Goal: Task Accomplishment & Management: Use online tool/utility

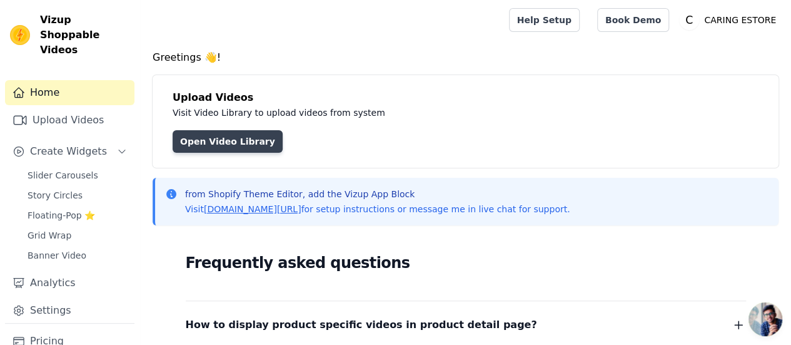
click at [243, 142] on link "Open Video Library" at bounding box center [228, 141] width 110 height 23
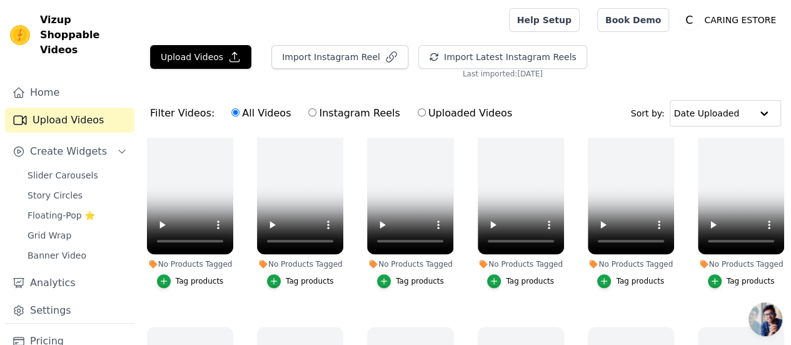
scroll to position [250, 0]
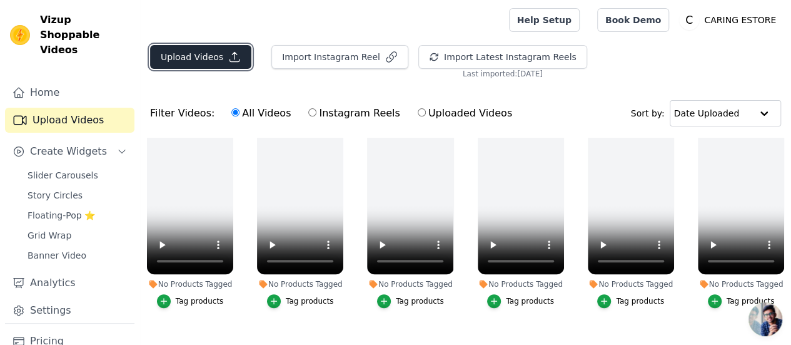
click at [218, 53] on button "Upload Videos" at bounding box center [200, 57] width 101 height 24
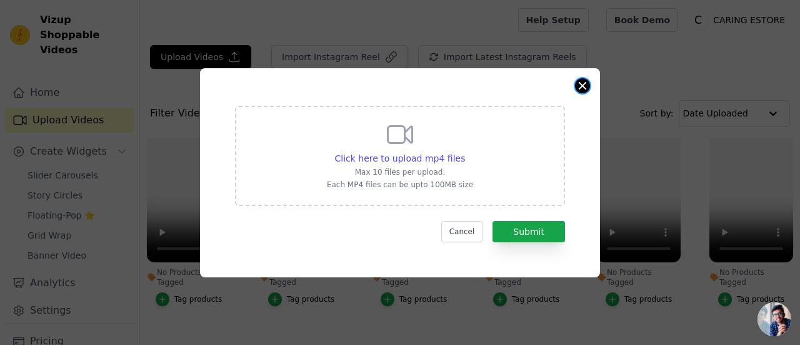
click at [580, 88] on button "Close modal" at bounding box center [582, 85] width 15 height 15
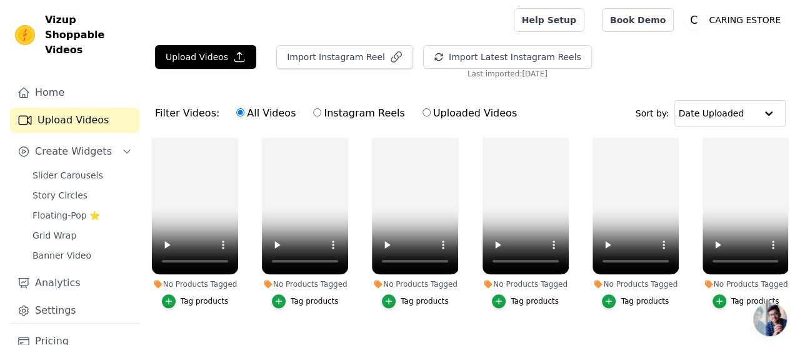
scroll to position [0, 0]
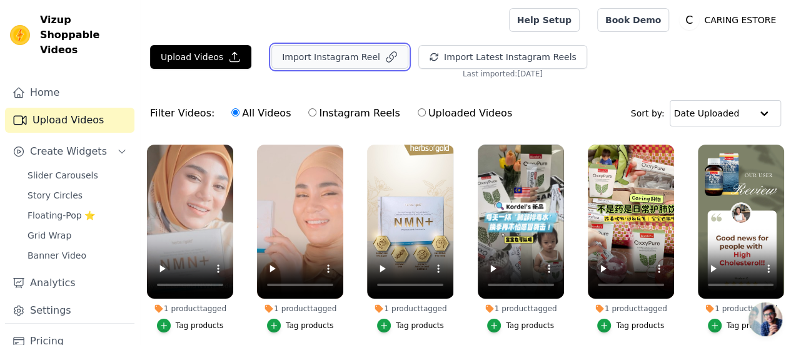
click at [371, 64] on button "Import Instagram Reel" at bounding box center [339, 57] width 137 height 24
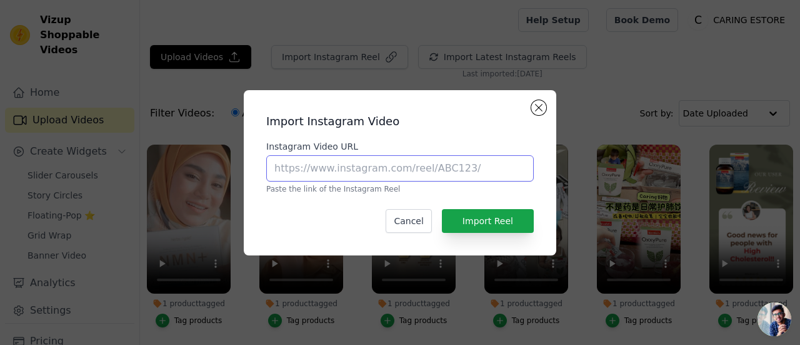
click at [414, 158] on input "Instagram Video URL" at bounding box center [400, 168] width 268 height 26
paste input "[URL][DOMAIN_NAME]"
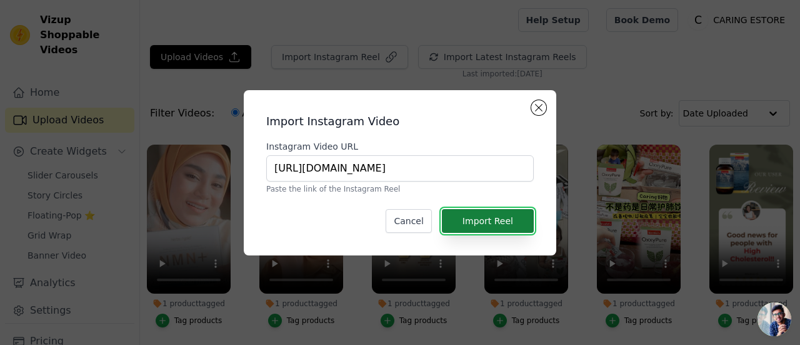
click at [499, 223] on button "Import Reel" at bounding box center [488, 221] width 92 height 24
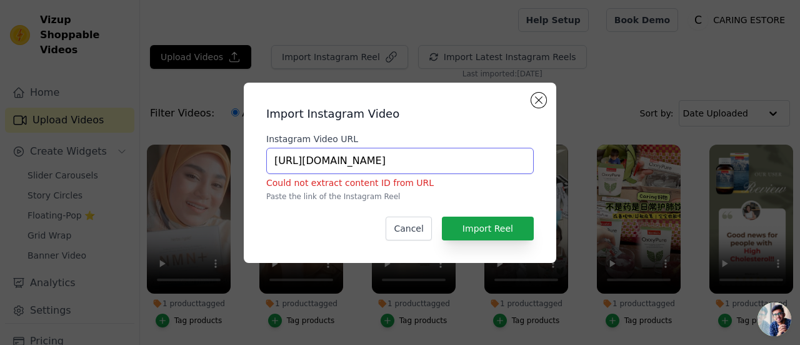
click at [460, 163] on input "[URL][DOMAIN_NAME]" at bounding box center [400, 161] width 268 height 26
click at [398, 156] on input "[URL][DOMAIN_NAME]" at bounding box center [400, 161] width 268 height 26
paste input "reel/DEyrVgHuTCr/?utm_source=ig_web_copy_link"
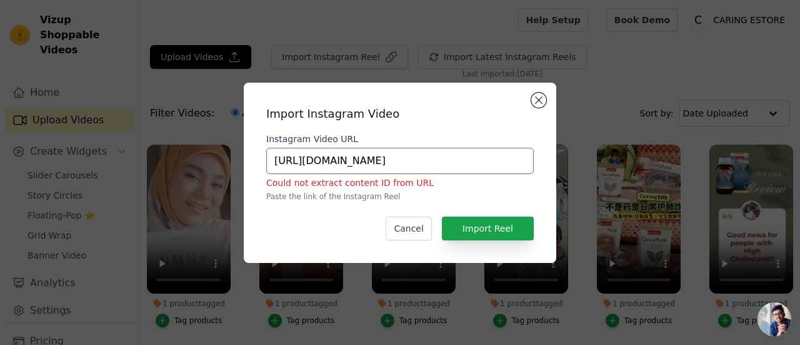
scroll to position [0, 95]
type input "[URL][DOMAIN_NAME]"
click at [487, 229] on button "Import Reel" at bounding box center [488, 228] width 92 height 24
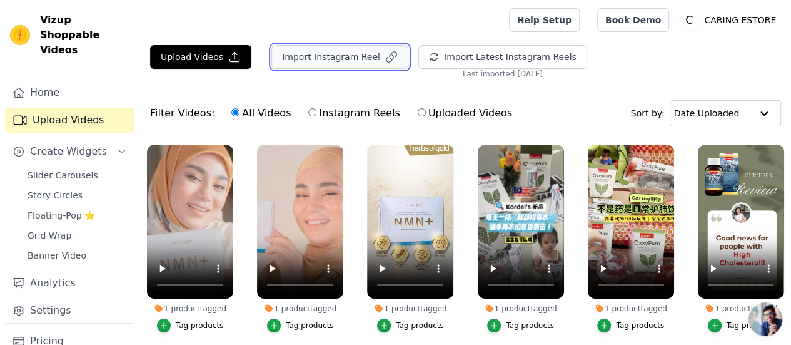
click at [360, 59] on button "Import Instagram Reel" at bounding box center [339, 57] width 137 height 24
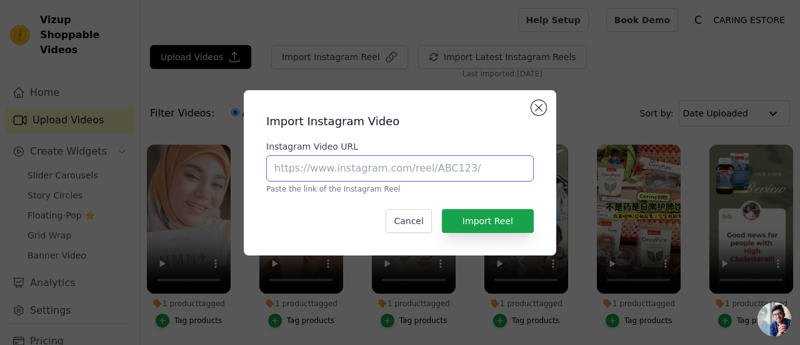
click at [448, 178] on input "Instagram Video URL" at bounding box center [400, 168] width 268 height 26
paste input "[URL][DOMAIN_NAME]"
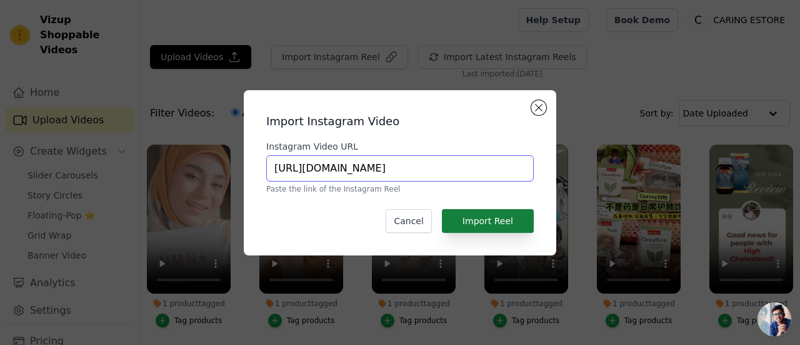
type input "[URL][DOMAIN_NAME]"
click at [482, 222] on button "Import Reel" at bounding box center [488, 221] width 92 height 24
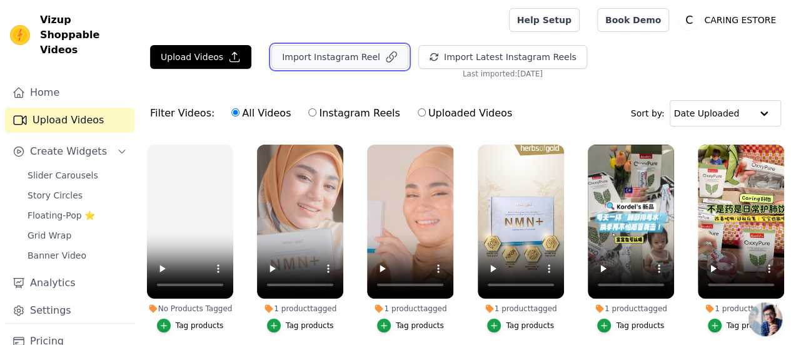
click at [316, 50] on button "Import Instagram Reel" at bounding box center [339, 57] width 137 height 24
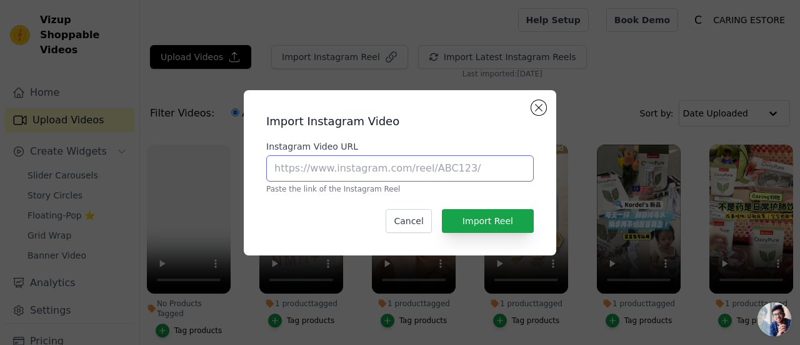
click at [383, 165] on input "Instagram Video URL" at bounding box center [400, 168] width 268 height 26
paste input "[URL][DOMAIN_NAME]"
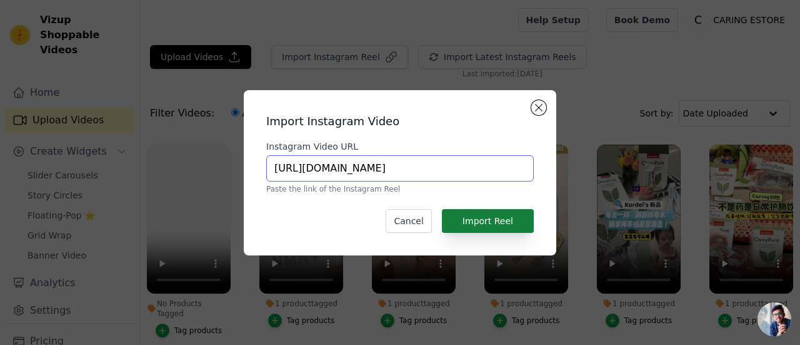
type input "[URL][DOMAIN_NAME]"
click at [488, 213] on button "Import Reel" at bounding box center [488, 221] width 92 height 24
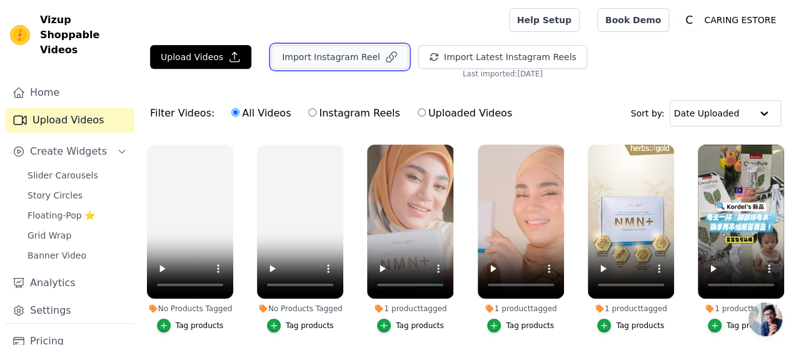
click at [338, 64] on button "Import Instagram Reel" at bounding box center [339, 57] width 137 height 24
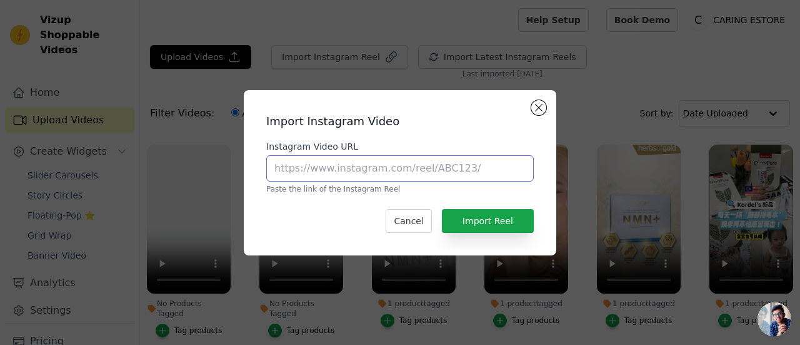
click at [396, 179] on input "Instagram Video URL" at bounding box center [400, 168] width 268 height 26
paste input "[URL][DOMAIN_NAME]"
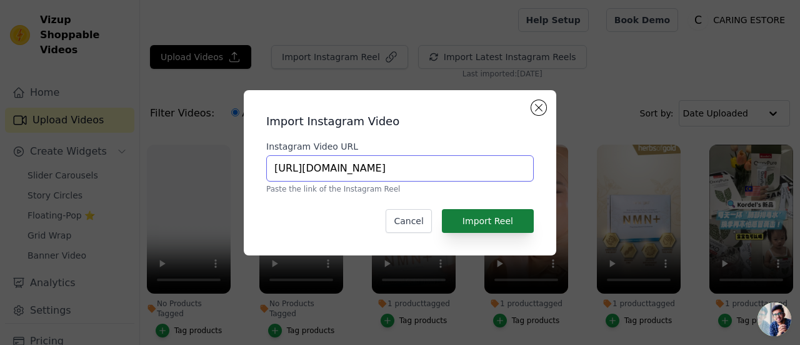
scroll to position [0, 93]
type input "[URL][DOMAIN_NAME]"
click at [503, 219] on button "Import Reel" at bounding box center [488, 221] width 92 height 24
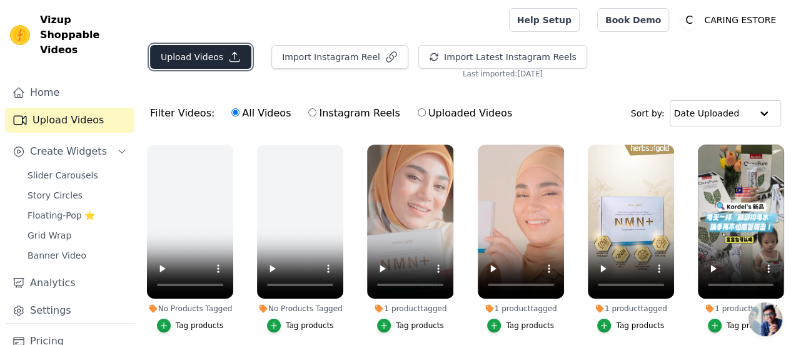
click at [200, 54] on button "Upload Videos" at bounding box center [200, 57] width 101 height 24
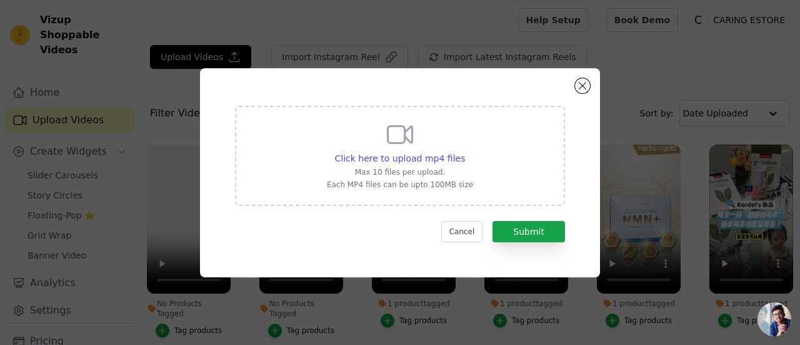
click at [588, 80] on div "Click here to upload mp4 files Max 10 files per upload. Each MP4 files can be u…" at bounding box center [400, 172] width 400 height 209
click at [582, 90] on button "Close modal" at bounding box center [582, 85] width 15 height 15
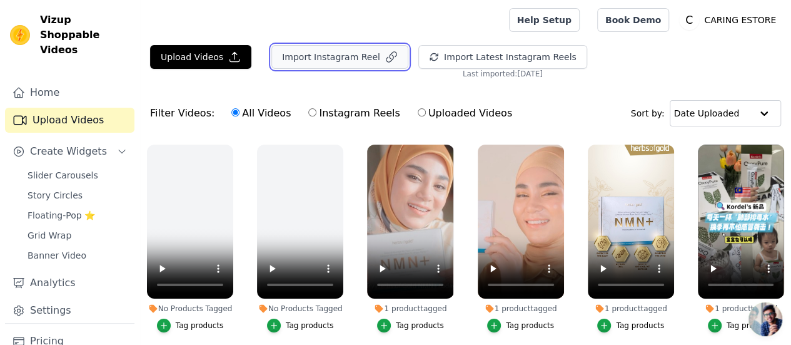
click at [308, 51] on button "Import Instagram Reel" at bounding box center [339, 57] width 137 height 24
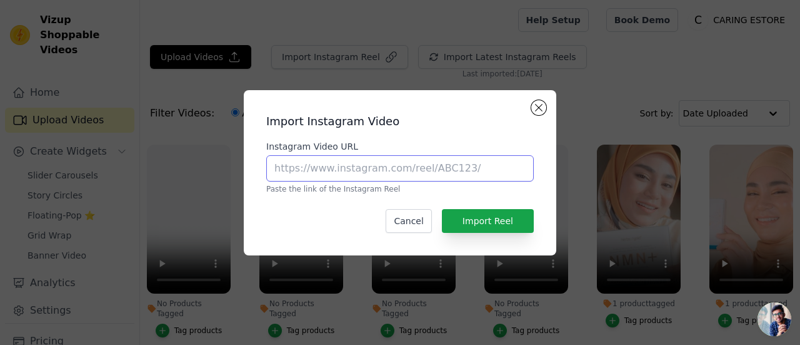
click at [357, 167] on input "Instagram Video URL" at bounding box center [400, 168] width 268 height 26
paste input "[URL][DOMAIN_NAME]"
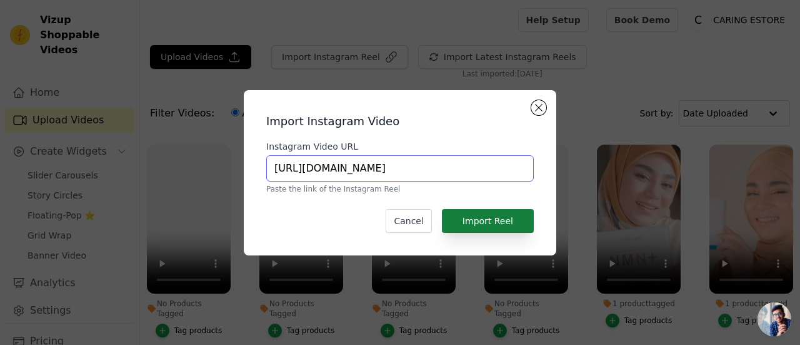
type input "[URL][DOMAIN_NAME]"
click at [500, 216] on button "Import Reel" at bounding box center [488, 221] width 92 height 24
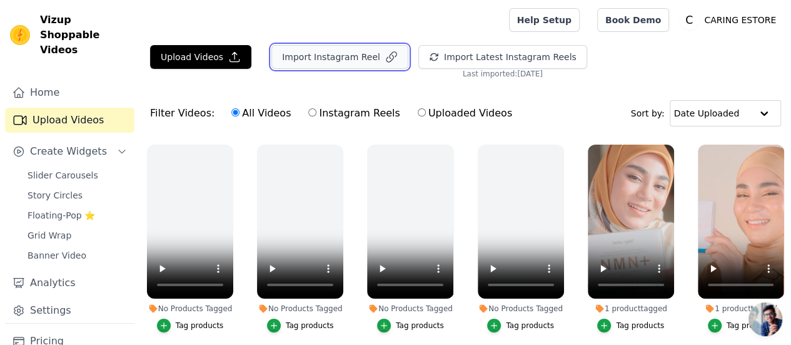
click at [312, 62] on button "Import Instagram Reel" at bounding box center [339, 57] width 137 height 24
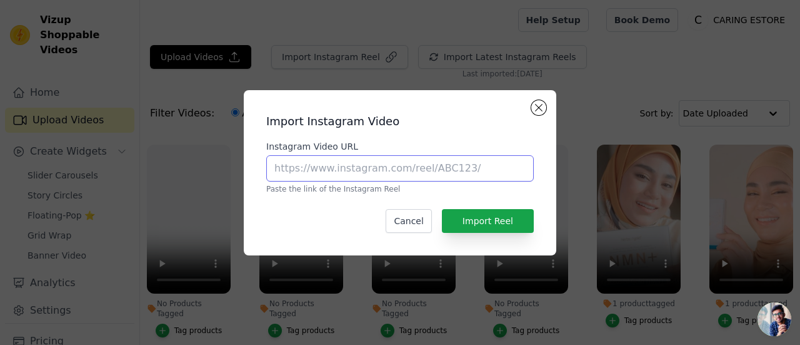
click at [391, 161] on input "Instagram Video URL" at bounding box center [400, 168] width 268 height 26
paste input "[URL][DOMAIN_NAME]"
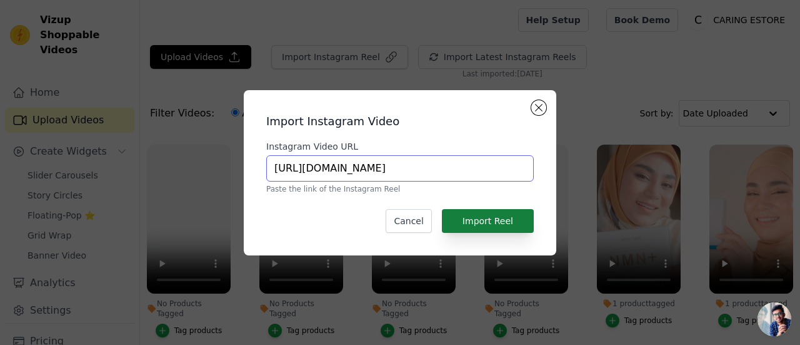
type input "[URL][DOMAIN_NAME]"
click at [508, 224] on button "Import Reel" at bounding box center [488, 221] width 92 height 24
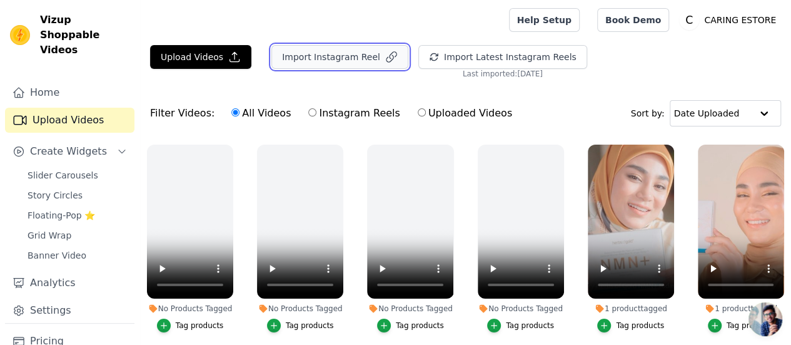
click at [304, 48] on button "Import Instagram Reel" at bounding box center [339, 57] width 137 height 24
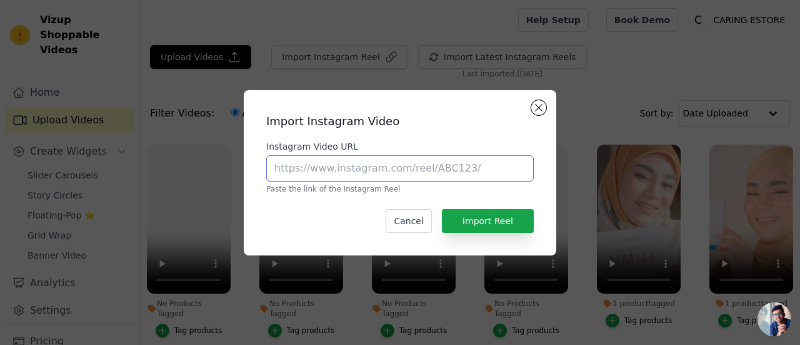
click at [465, 174] on input "Instagram Video URL" at bounding box center [400, 168] width 268 height 26
paste input "[URL][DOMAIN_NAME]"
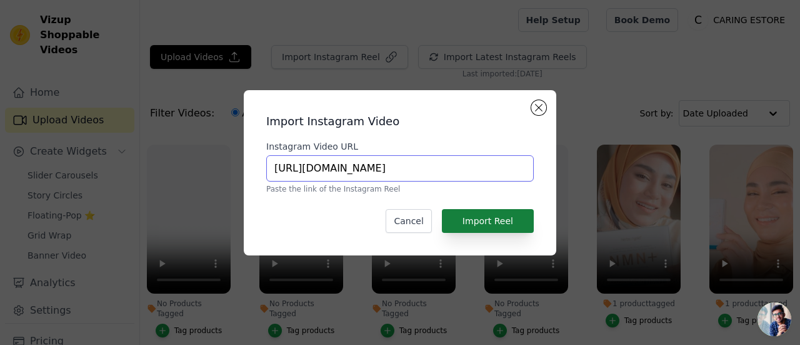
scroll to position [0, 97]
type input "[URL][DOMAIN_NAME]"
click at [495, 219] on button "Import Reel" at bounding box center [488, 221] width 92 height 24
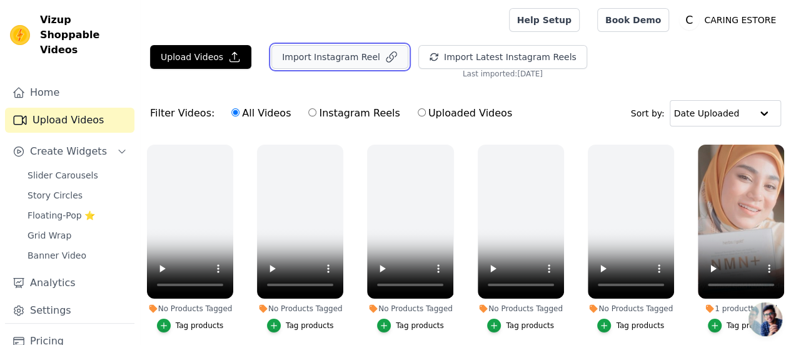
click at [345, 59] on button "Import Instagram Reel" at bounding box center [339, 57] width 137 height 24
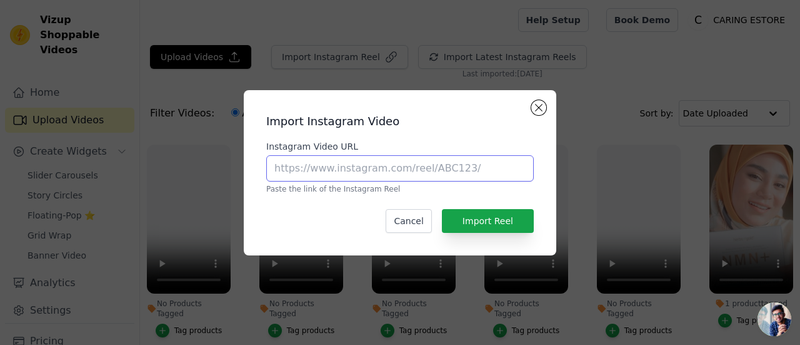
click at [393, 174] on input "Instagram Video URL" at bounding box center [400, 168] width 268 height 26
paste input "[URL][DOMAIN_NAME]"
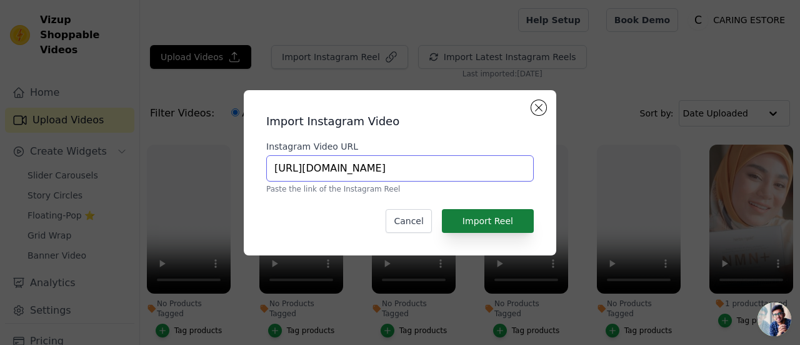
scroll to position [0, 93]
type input "[URL][DOMAIN_NAME]"
click at [512, 214] on button "Import Reel" at bounding box center [488, 221] width 92 height 24
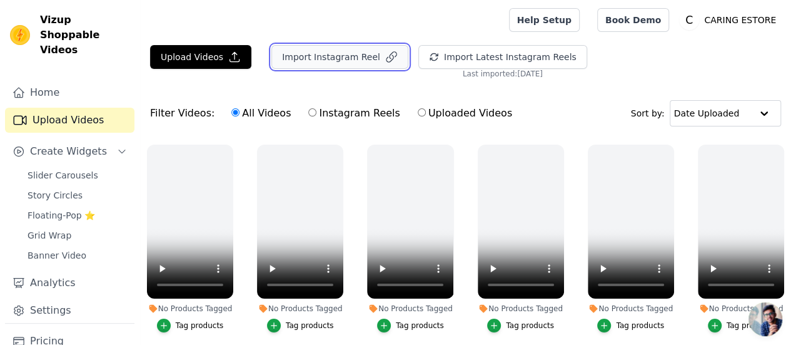
click at [299, 51] on button "Import Instagram Reel" at bounding box center [339, 57] width 137 height 24
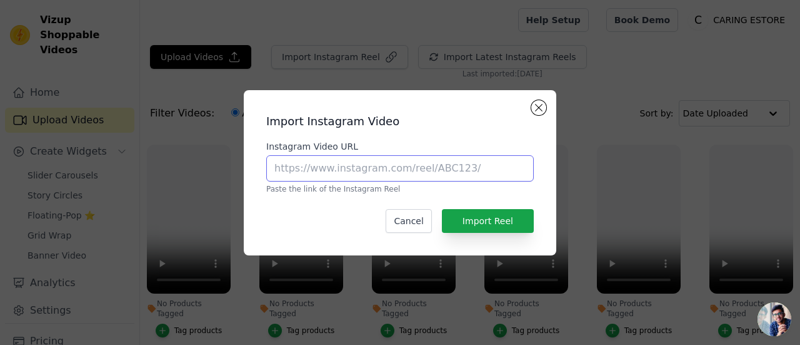
click at [385, 167] on input "Instagram Video URL" at bounding box center [400, 168] width 268 height 26
paste input "[URL][DOMAIN_NAME]"
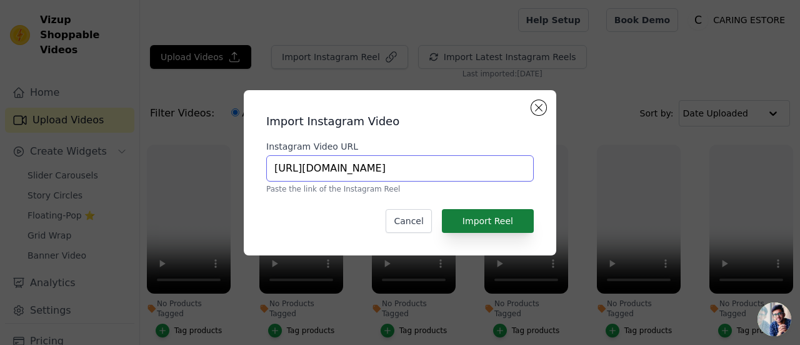
type input "[URL][DOMAIN_NAME]"
click at [499, 221] on button "Import Reel" at bounding box center [488, 221] width 92 height 24
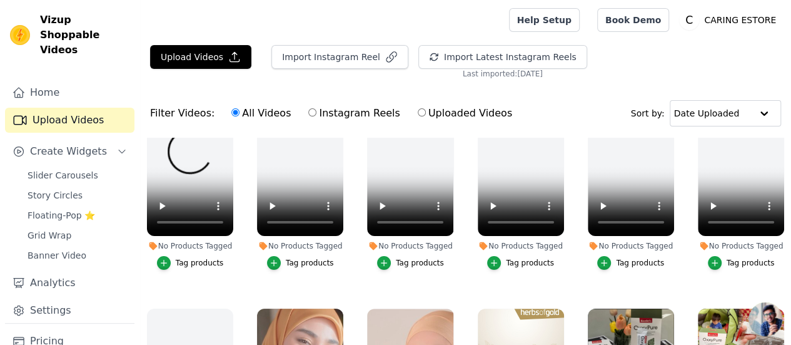
scroll to position [0, 0]
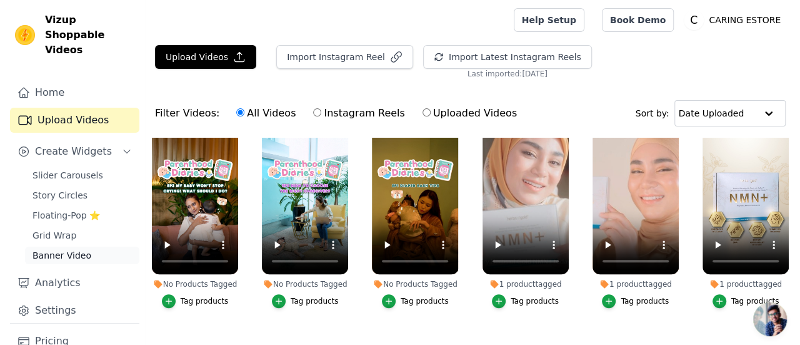
scroll to position [53, 0]
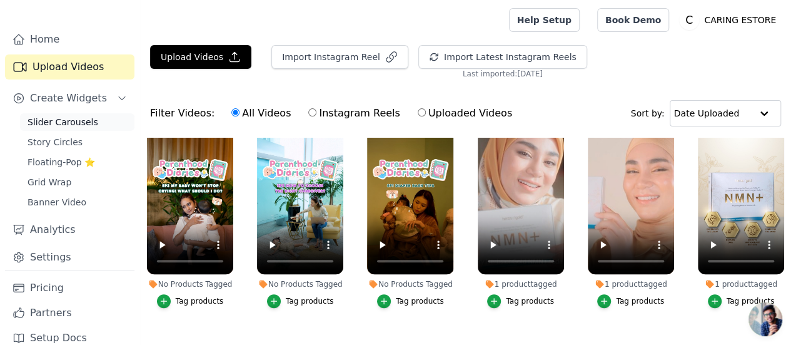
click at [79, 116] on span "Slider Carousels" at bounding box center [63, 122] width 71 height 13
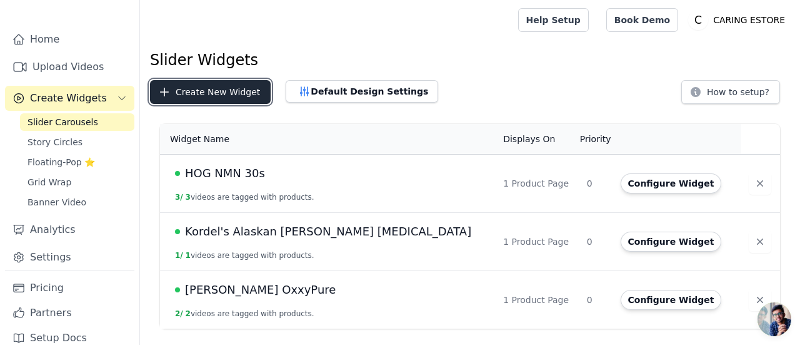
click at [214, 94] on button "Create New Widget" at bounding box center [210, 92] width 121 height 24
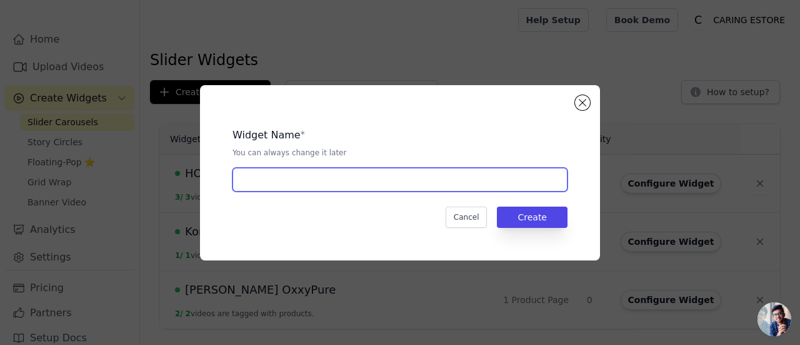
click at [430, 171] on input "text" at bounding box center [400, 180] width 335 height 24
type input "Mom & Cutie"
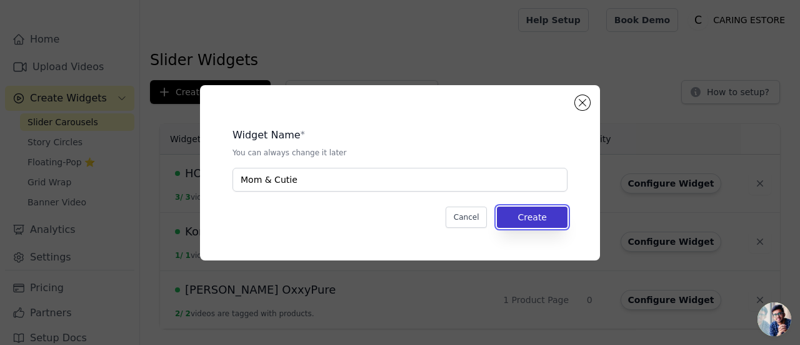
click at [522, 216] on button "Create" at bounding box center [532, 216] width 71 height 21
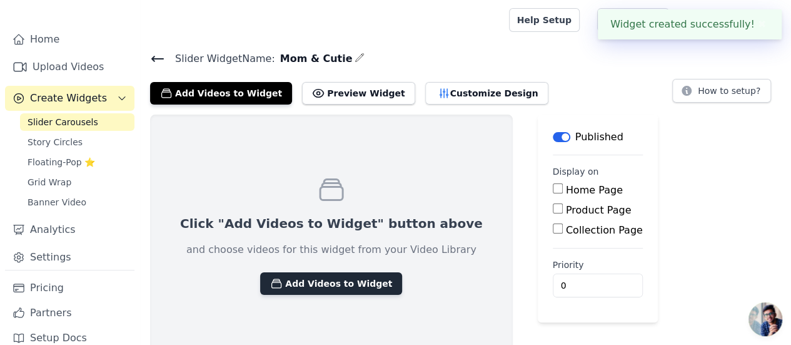
click at [329, 280] on button "Add Videos to Widget" at bounding box center [331, 283] width 142 height 23
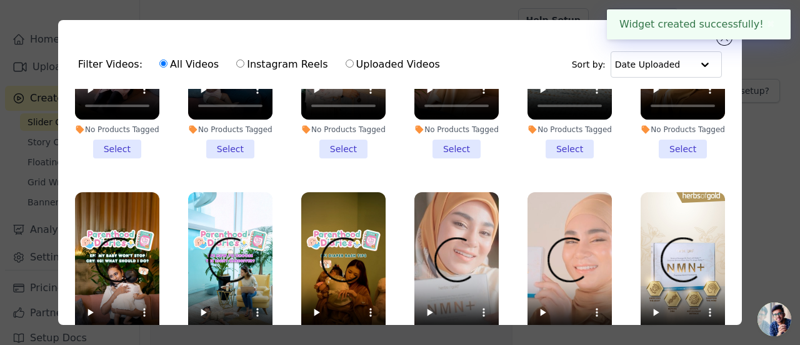
scroll to position [250, 0]
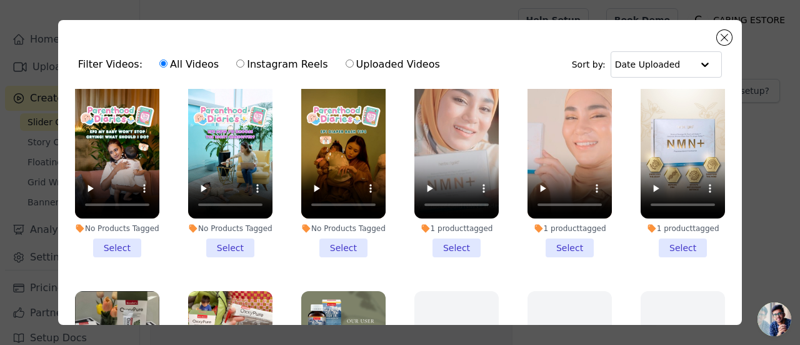
click at [342, 237] on li "No Products Tagged Select" at bounding box center [343, 162] width 84 height 189
click at [0, 0] on input "No Products Tagged Select" at bounding box center [0, 0] width 0 height 0
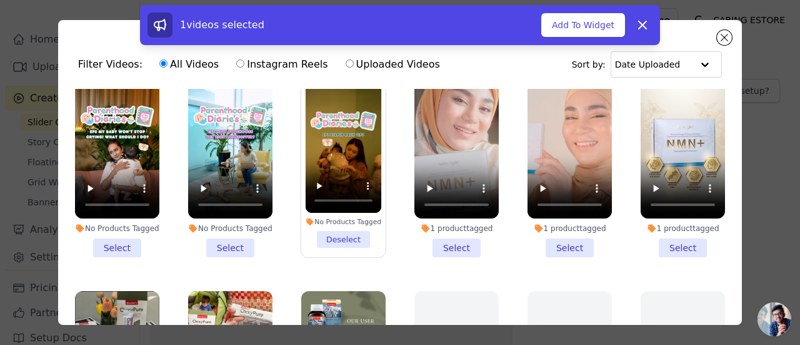
click at [221, 235] on li "No Products Tagged Select" at bounding box center [230, 162] width 84 height 189
click at [0, 0] on input "No Products Tagged Select" at bounding box center [0, 0] width 0 height 0
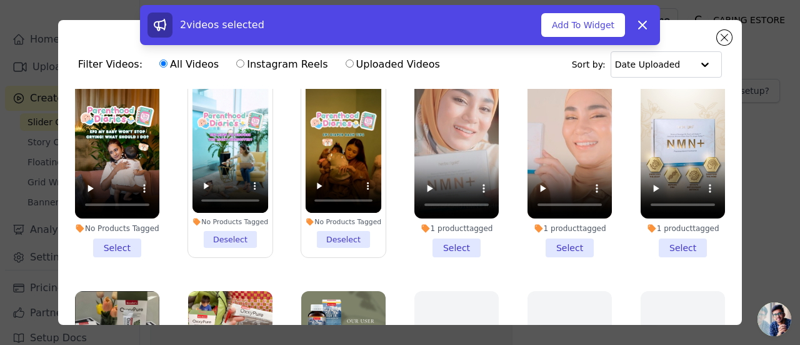
click at [107, 240] on li "No Products Tagged Select" at bounding box center [117, 162] width 84 height 189
click at [0, 0] on input "No Products Tagged Select" at bounding box center [0, 0] width 0 height 0
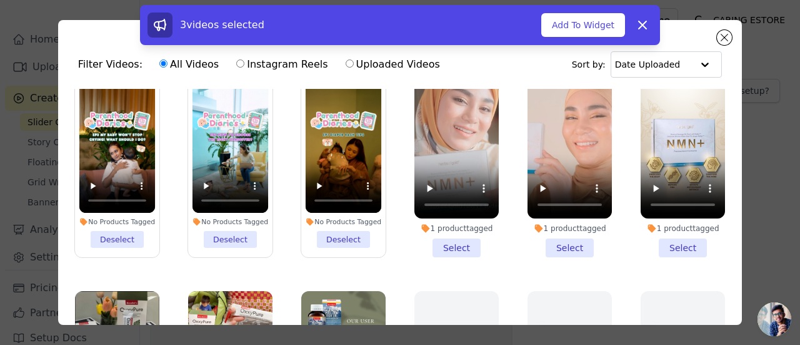
scroll to position [63, 0]
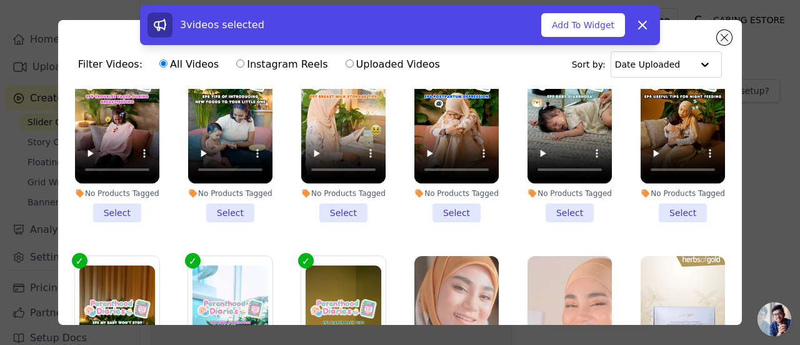
click at [671, 207] on li "No Products Tagged Select" at bounding box center [683, 127] width 84 height 189
click at [0, 0] on input "No Products Tagged Select" at bounding box center [0, 0] width 0 height 0
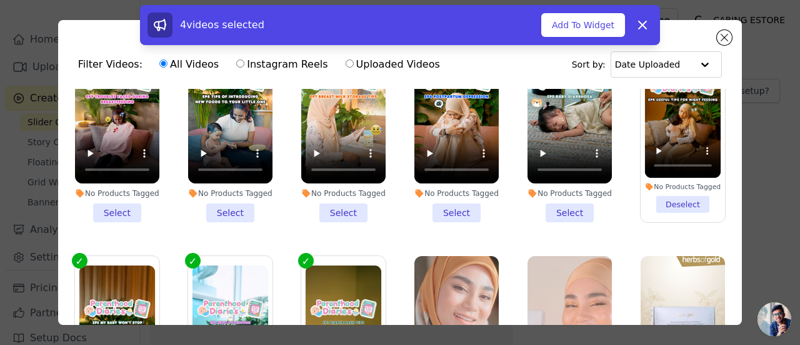
click at [566, 213] on li "No Products Tagged Select" at bounding box center [570, 127] width 84 height 189
click at [0, 0] on input "No Products Tagged Select" at bounding box center [0, 0] width 0 height 0
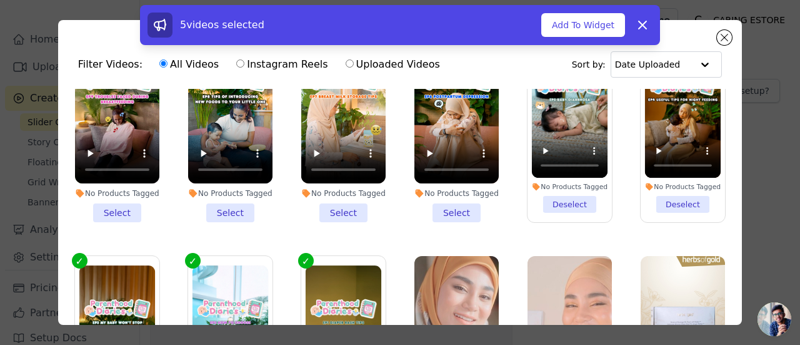
click at [453, 206] on li "No Products Tagged Select" at bounding box center [457, 127] width 84 height 189
click at [0, 0] on input "No Products Tagged Select" at bounding box center [0, 0] width 0 height 0
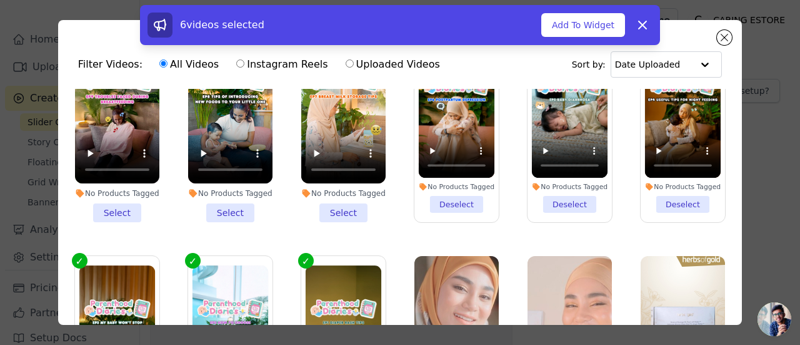
click at [339, 210] on li "No Products Tagged Select" at bounding box center [343, 127] width 84 height 189
click at [0, 0] on input "No Products Tagged Select" at bounding box center [0, 0] width 0 height 0
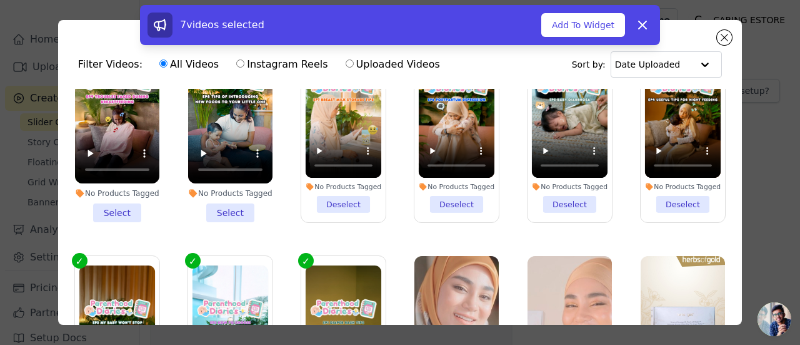
click at [233, 211] on li "No Products Tagged Select" at bounding box center [230, 127] width 84 height 189
click at [0, 0] on input "No Products Tagged Select" at bounding box center [0, 0] width 0 height 0
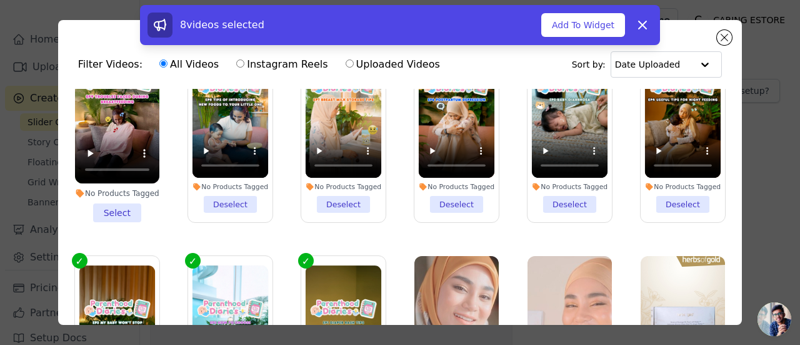
click at [130, 213] on li "No Products Tagged Select" at bounding box center [117, 127] width 84 height 189
click at [0, 0] on input "No Products Tagged Select" at bounding box center [0, 0] width 0 height 0
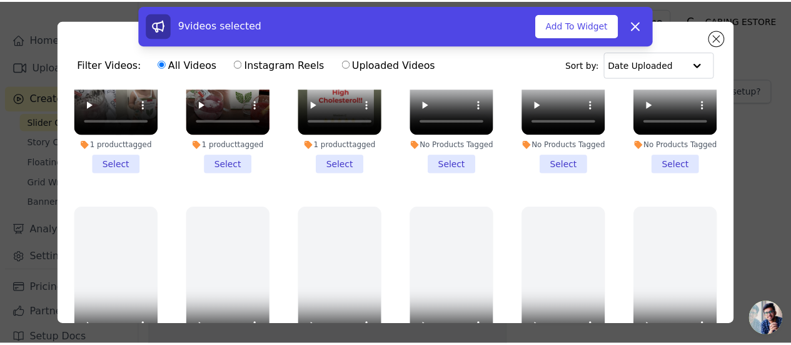
scroll to position [438, 0]
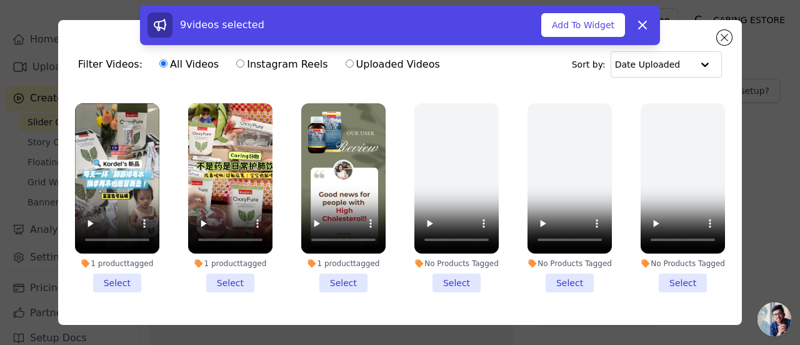
click at [450, 265] on li "No Products Tagged Select" at bounding box center [457, 197] width 84 height 189
click at [0, 0] on input "No Products Tagged Select" at bounding box center [0, 0] width 0 height 0
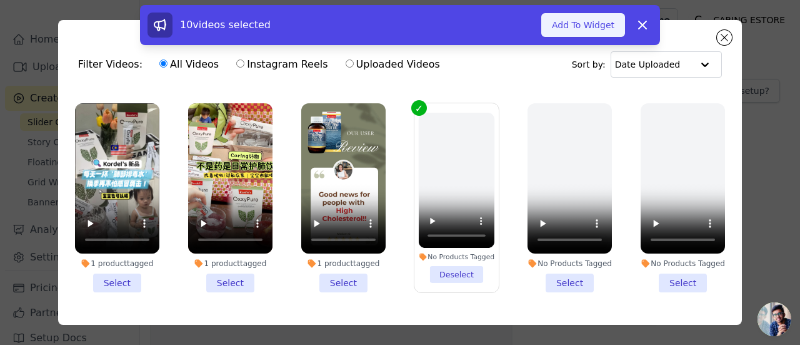
click at [596, 27] on button "Add To Widget" at bounding box center [584, 25] width 84 height 24
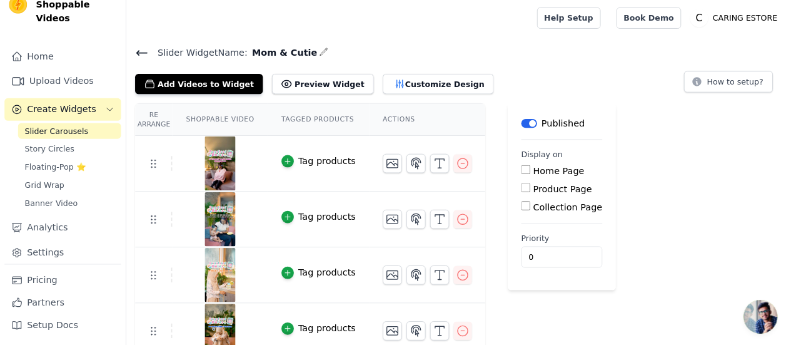
scroll to position [0, 0]
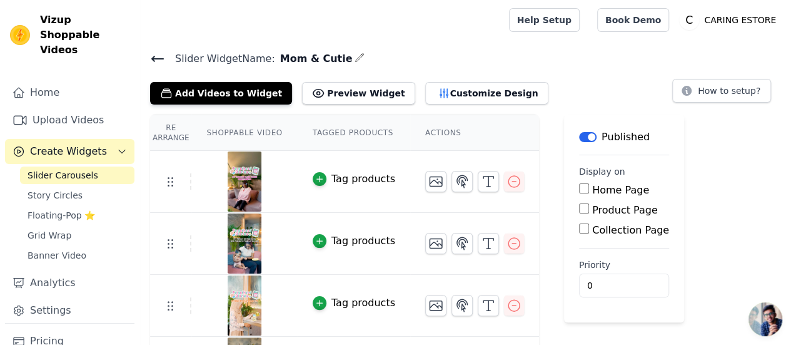
click at [605, 230] on label "Collection Page" at bounding box center [630, 230] width 77 height 12
click at [589, 230] on input "Collection Page" at bounding box center [584, 228] width 10 height 10
checkbox input "true"
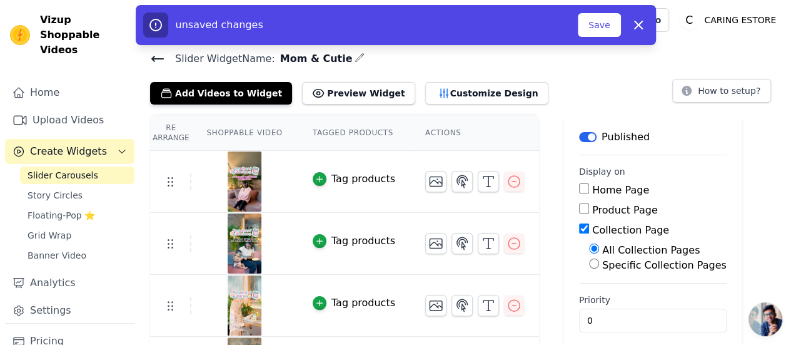
click at [652, 260] on label "Specific Collection Pages" at bounding box center [664, 265] width 124 height 12
click at [599, 260] on input "Specific Collection Pages" at bounding box center [594, 263] width 10 height 10
radio input "true"
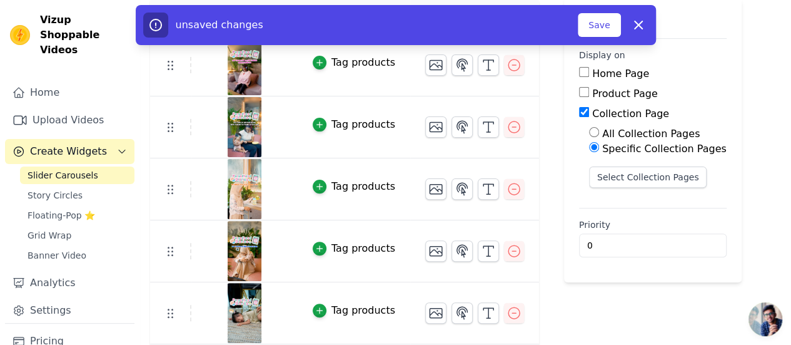
scroll to position [125, 0]
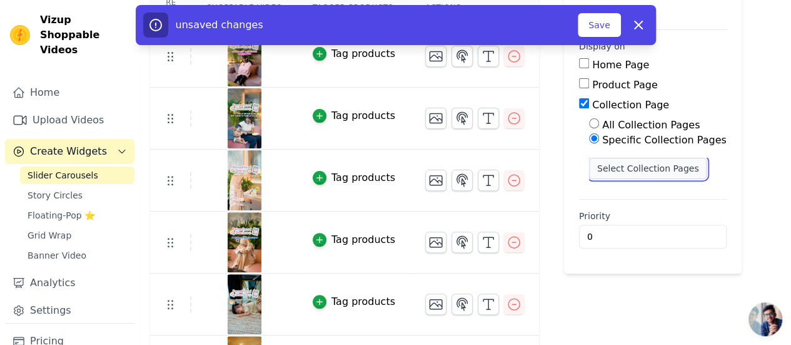
click at [647, 164] on button "Select Collection Pages" at bounding box center [648, 168] width 118 height 21
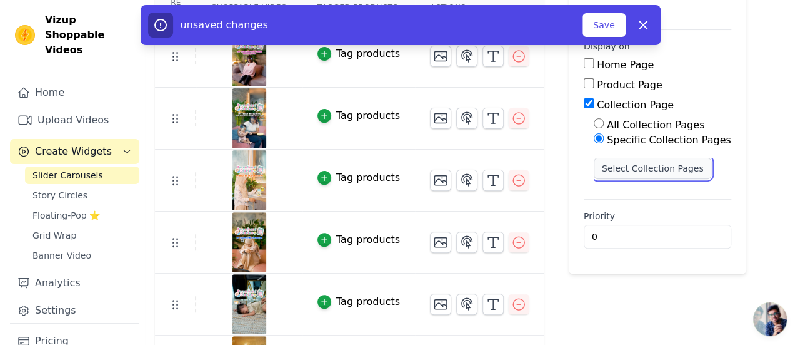
scroll to position [0, 0]
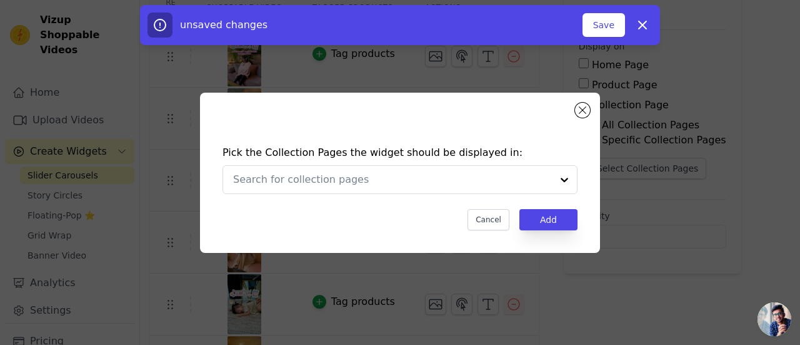
click at [541, 194] on div "Pick the Collection Pages the widget should be displayed in: Cancel Add" at bounding box center [400, 188] width 380 height 110
click at [551, 180] on input "text" at bounding box center [392, 179] width 319 height 15
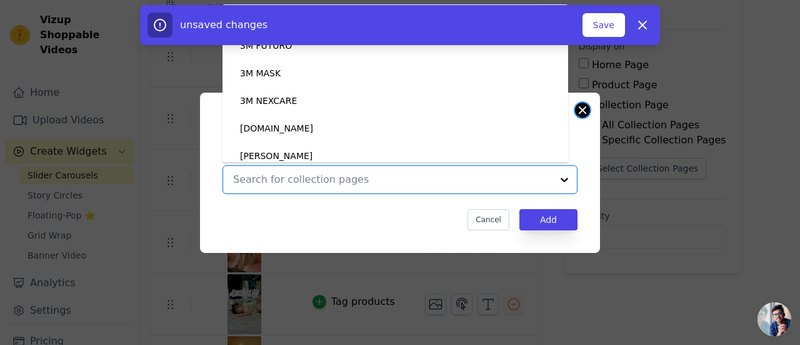
click at [580, 114] on button "Close modal" at bounding box center [582, 110] width 15 height 15
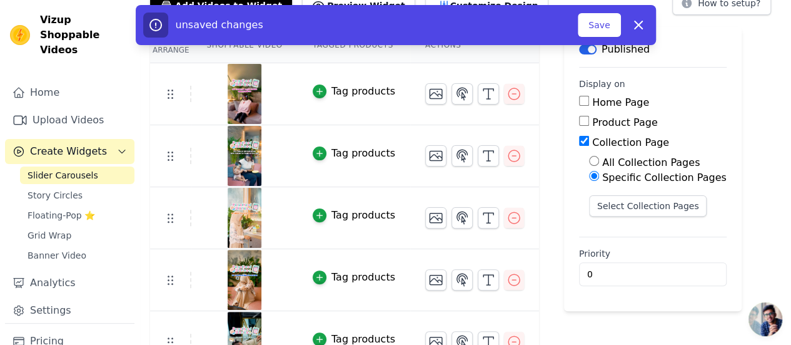
scroll to position [63, 0]
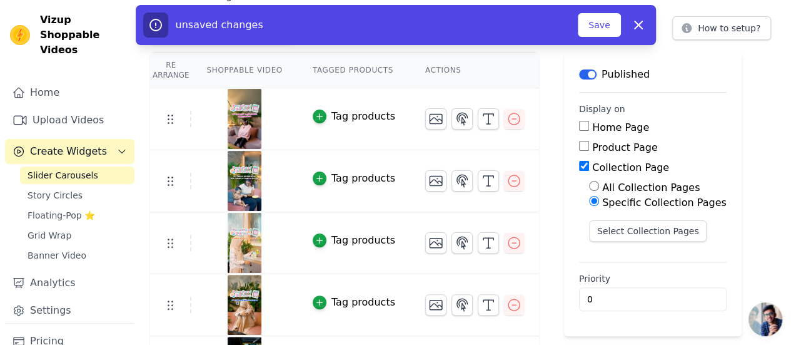
click at [600, 144] on label "Product Page" at bounding box center [625, 147] width 66 height 12
click at [589, 144] on input "Product Page" at bounding box center [584, 146] width 10 height 10
checkbox input "true"
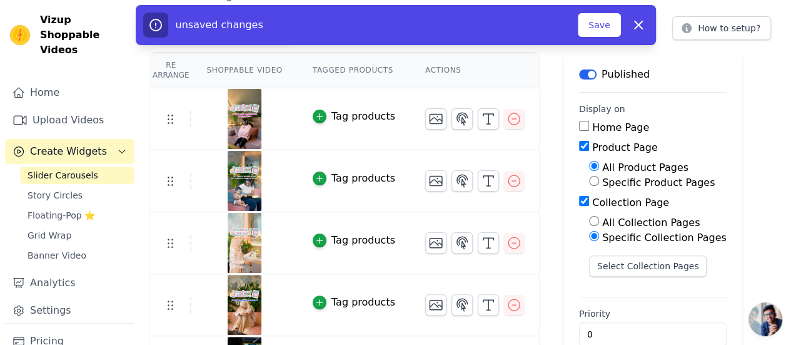
click at [604, 121] on label "Home Page" at bounding box center [620, 127] width 57 height 12
click at [589, 121] on input "Home Page" at bounding box center [584, 126] width 10 height 10
click at [604, 121] on label "Home Page" at bounding box center [620, 127] width 57 height 12
click at [589, 121] on input "Home Page" at bounding box center [584, 126] width 10 height 10
checkbox input "false"
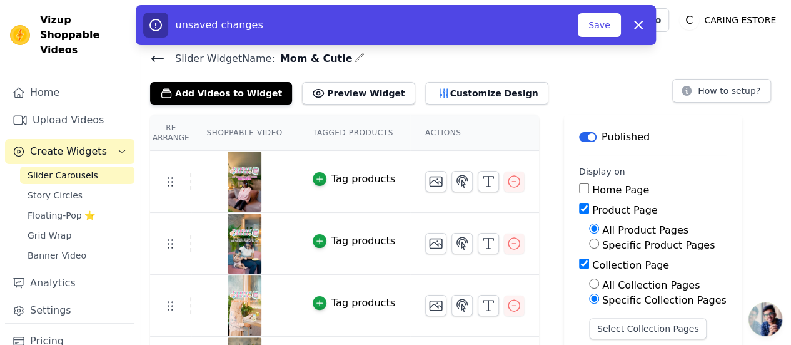
scroll to position [0, 0]
click at [296, 60] on span "Mom & Cutie" at bounding box center [314, 58] width 78 height 15
copy div "Mom & Cutie"
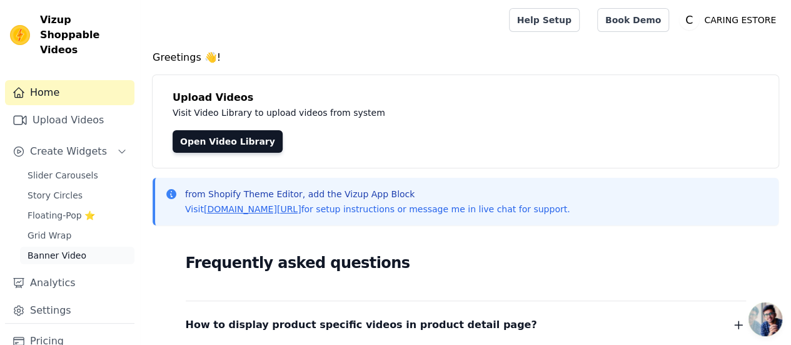
click at [65, 249] on span "Banner Video" at bounding box center [57, 255] width 59 height 13
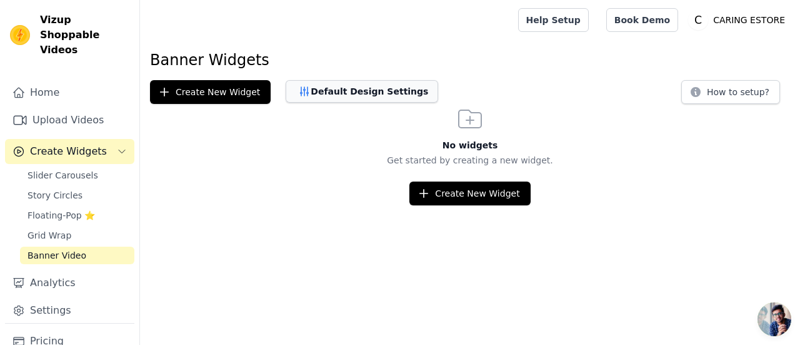
click at [369, 92] on button "Default Design Settings" at bounding box center [362, 91] width 153 height 23
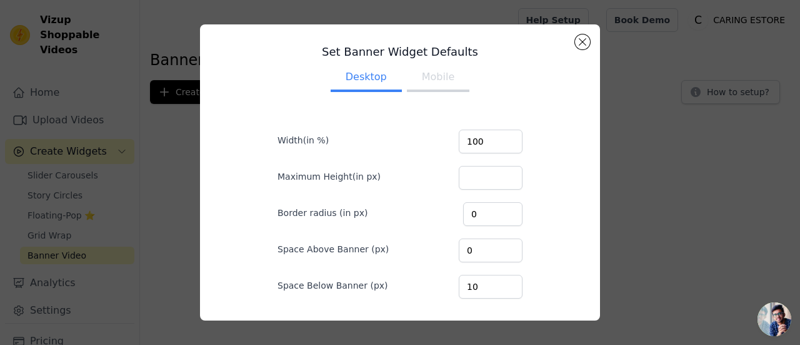
click at [419, 87] on button "Mobile" at bounding box center [438, 78] width 63 height 28
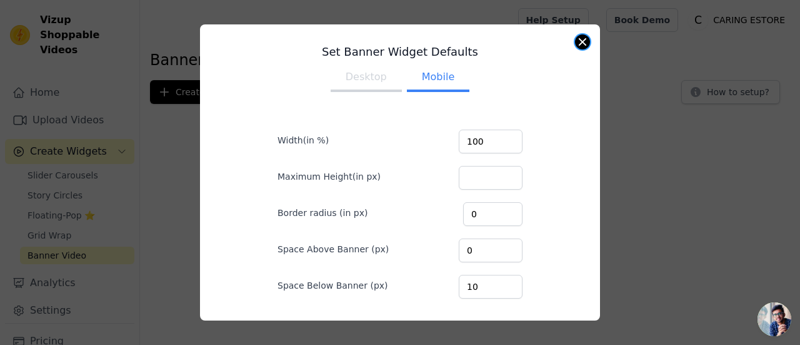
click at [585, 43] on button "Close modal" at bounding box center [582, 41] width 15 height 15
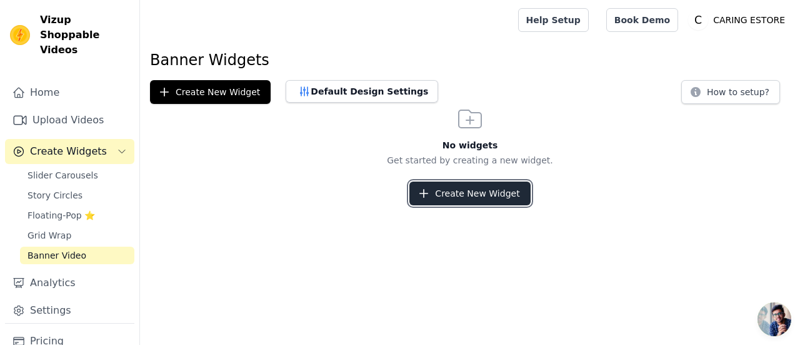
click at [461, 190] on button "Create New Widget" at bounding box center [470, 193] width 121 height 24
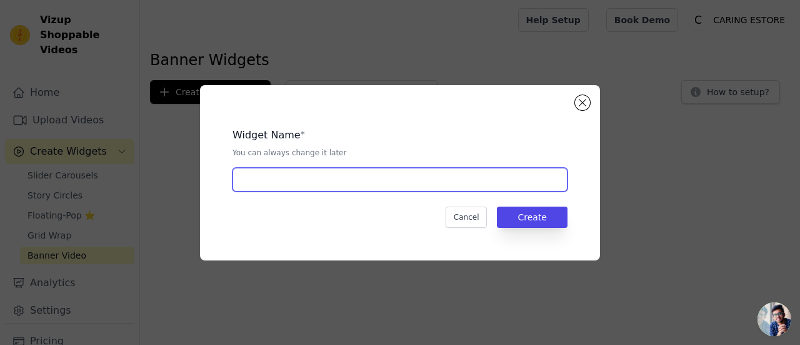
click at [431, 183] on input "text" at bounding box center [400, 180] width 335 height 24
type input "Mom & Cutie"
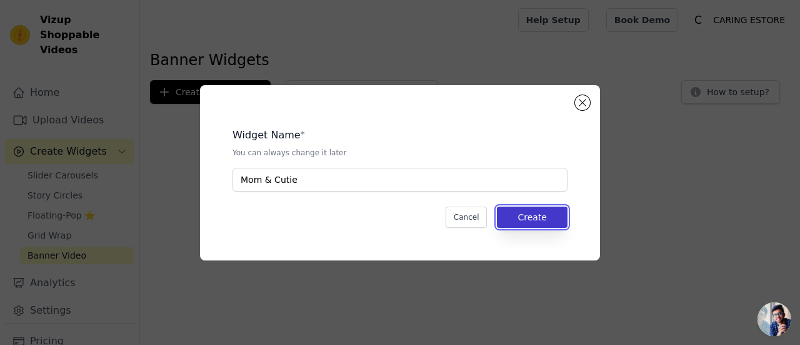
click at [540, 214] on button "Create" at bounding box center [532, 216] width 71 height 21
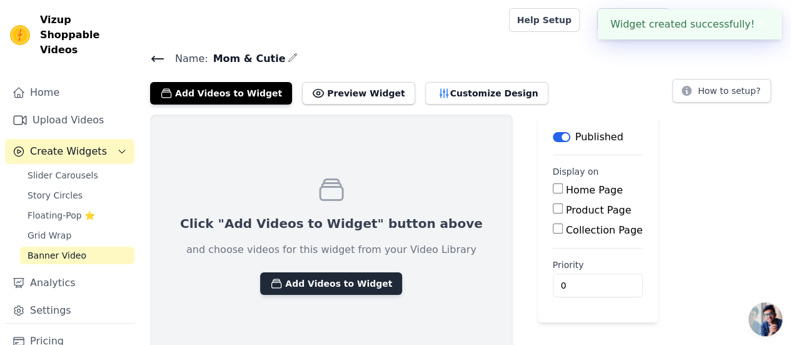
click at [321, 278] on button "Add Videos to Widget" at bounding box center [331, 283] width 142 height 23
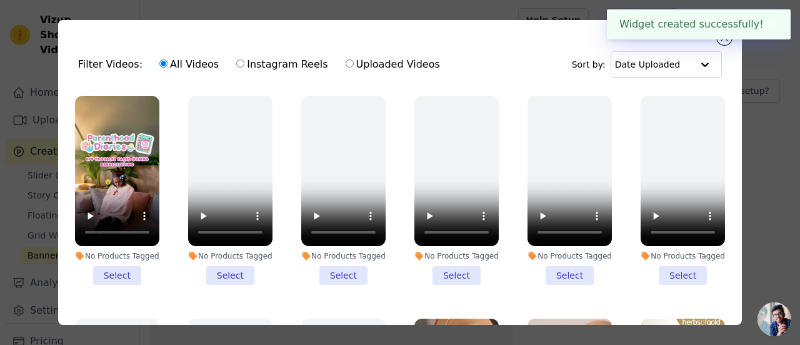
click at [111, 268] on li "No Products Tagged Select" at bounding box center [117, 190] width 84 height 189
click at [0, 0] on input "No Products Tagged Select" at bounding box center [0, 0] width 0 height 0
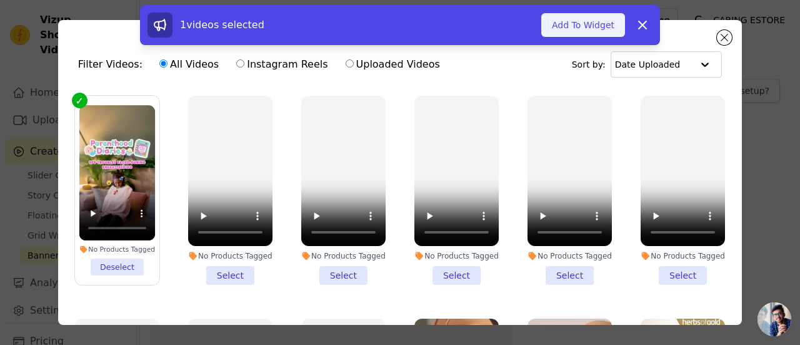
click at [593, 29] on button "Add To Widget" at bounding box center [584, 25] width 84 height 24
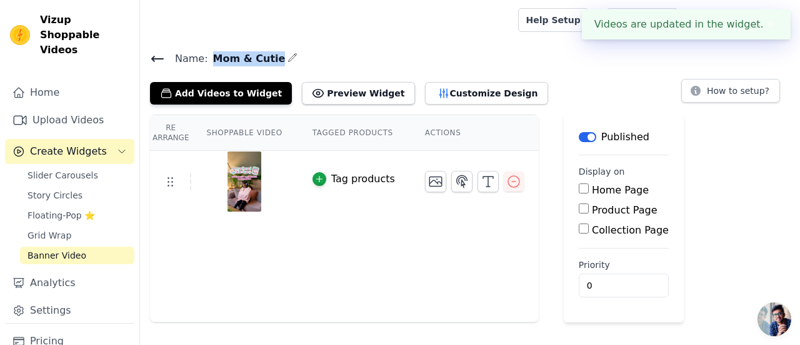
drag, startPoint x: 268, startPoint y: 58, endPoint x: 208, endPoint y: 59, distance: 60.0
click at [208, 59] on span "Mom & Cutie" at bounding box center [247, 58] width 78 height 15
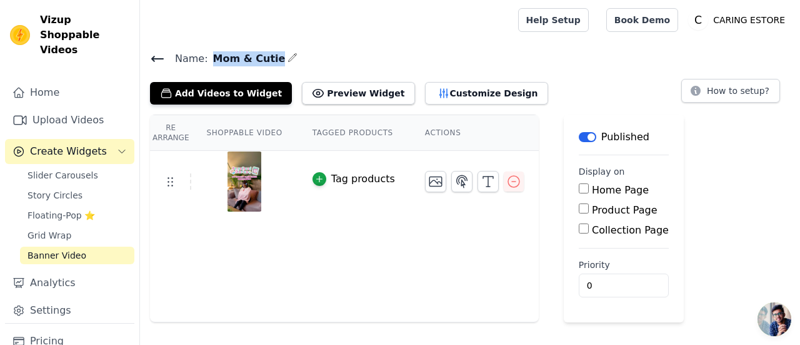
copy span "Mom & Cutie"
